Goal: Information Seeking & Learning: Find specific fact

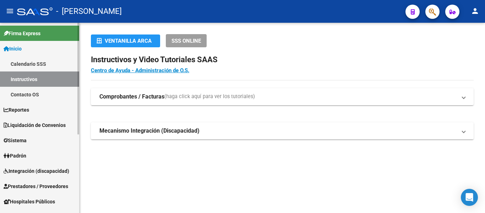
click at [27, 139] on span "Sistema" at bounding box center [15, 140] width 23 height 8
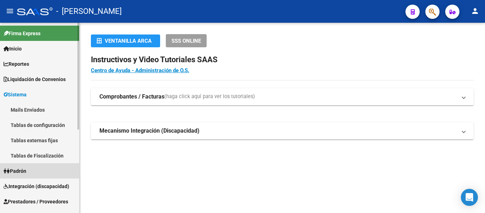
click at [38, 169] on link "Padrón" at bounding box center [39, 170] width 79 height 15
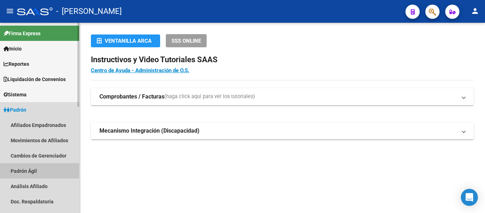
click at [41, 171] on link "Padrón Ágil" at bounding box center [39, 170] width 79 height 15
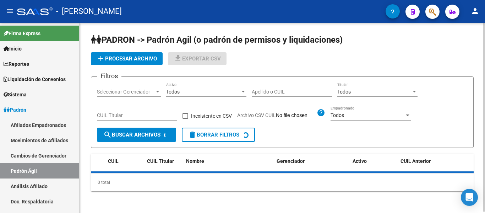
click at [266, 92] on input "Apellido o CUIL" at bounding box center [292, 92] width 80 height 6
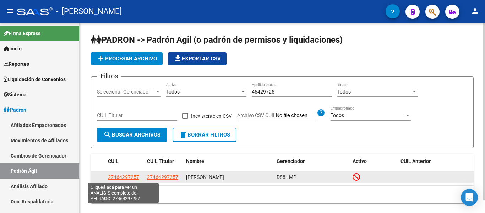
click at [128, 179] on span "27464297257" at bounding box center [123, 177] width 31 height 6
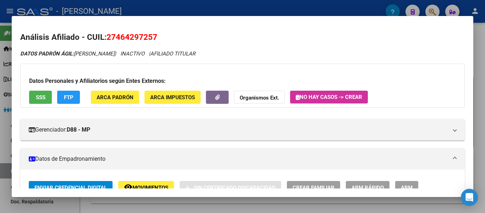
click at [109, 36] on span "27464297257" at bounding box center [132, 36] width 51 height 9
drag, startPoint x: 109, startPoint y: 36, endPoint x: 156, endPoint y: 36, distance: 47.6
click at [156, 36] on span "27464297257" at bounding box center [132, 36] width 51 height 9
copy span "27464297257"
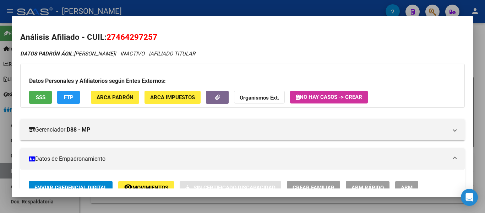
click at [232, 10] on div at bounding box center [242, 106] width 485 height 213
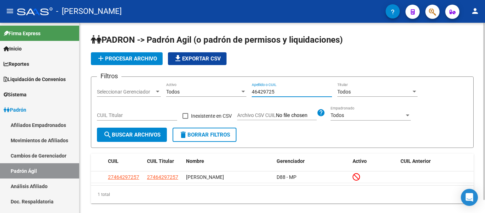
drag, startPoint x: 280, startPoint y: 90, endPoint x: 231, endPoint y: 91, distance: 49.0
click at [231, 91] on div "Filtros Seleccionar Gerenciador Seleccionar Gerenciador Todos Activo 46429725 A…" at bounding box center [282, 104] width 371 height 45
type input "92912305"
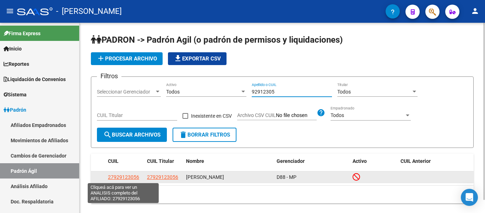
click at [130, 175] on span "27929123056" at bounding box center [123, 177] width 31 height 6
type textarea "27929123056"
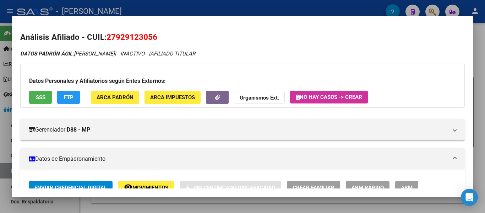
drag, startPoint x: 107, startPoint y: 36, endPoint x: 157, endPoint y: 36, distance: 50.1
click at [157, 36] on span "27929123056" at bounding box center [132, 36] width 51 height 9
copy span "27929123056"
